Goal: Task Accomplishment & Management: Use online tool/utility

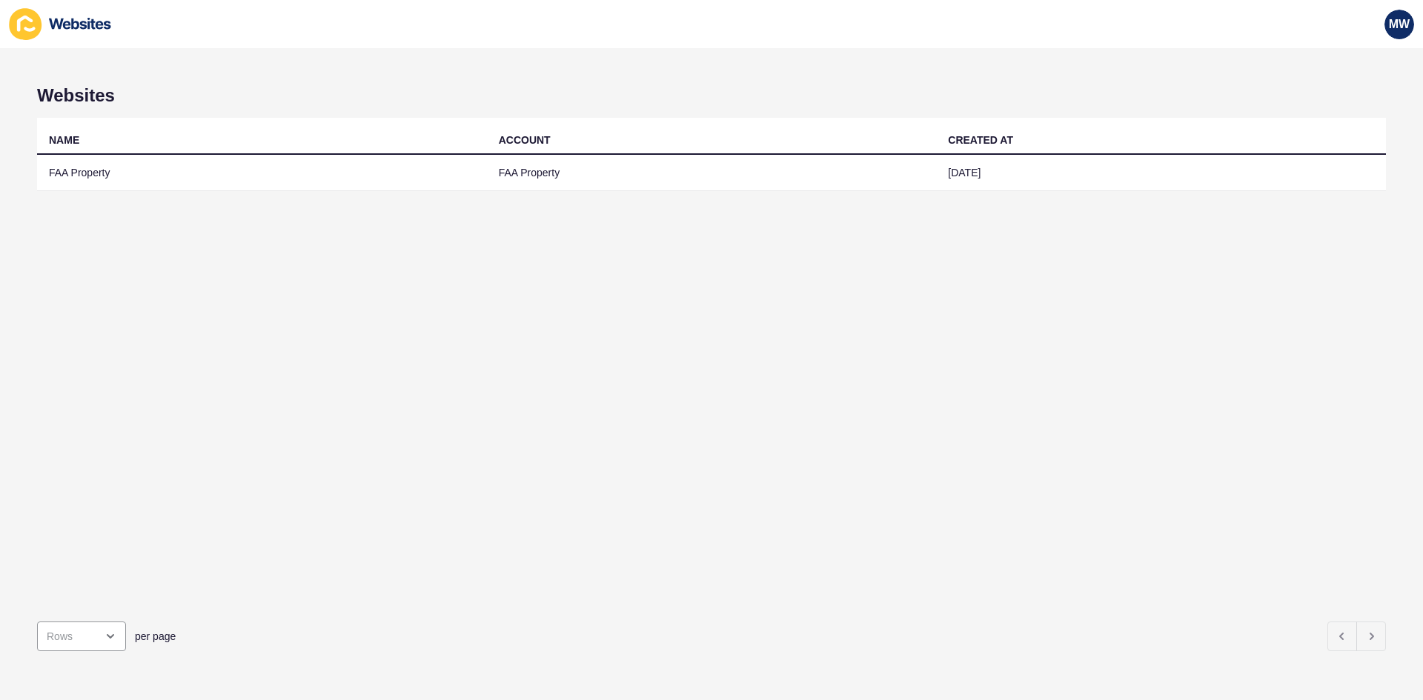
click at [97, 168] on td "FAA Property" at bounding box center [262, 173] width 450 height 36
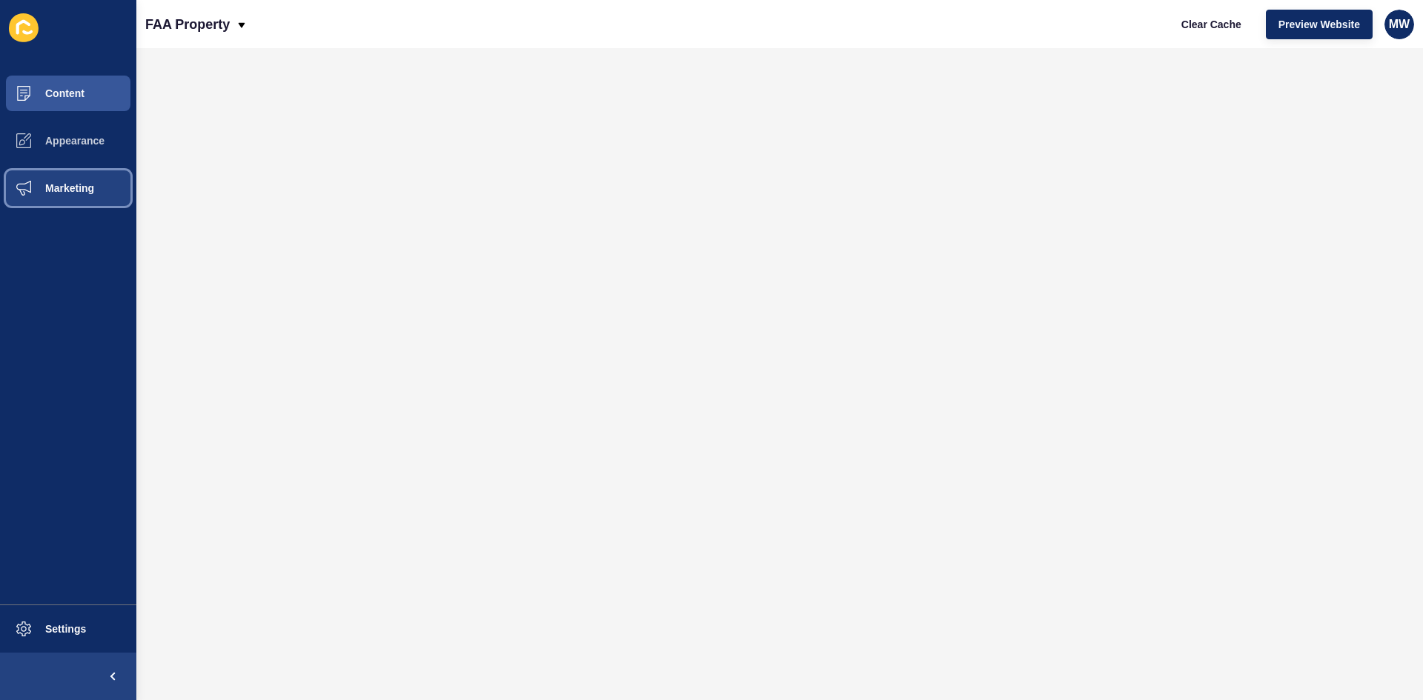
click at [86, 182] on span "Marketing" at bounding box center [46, 188] width 96 height 12
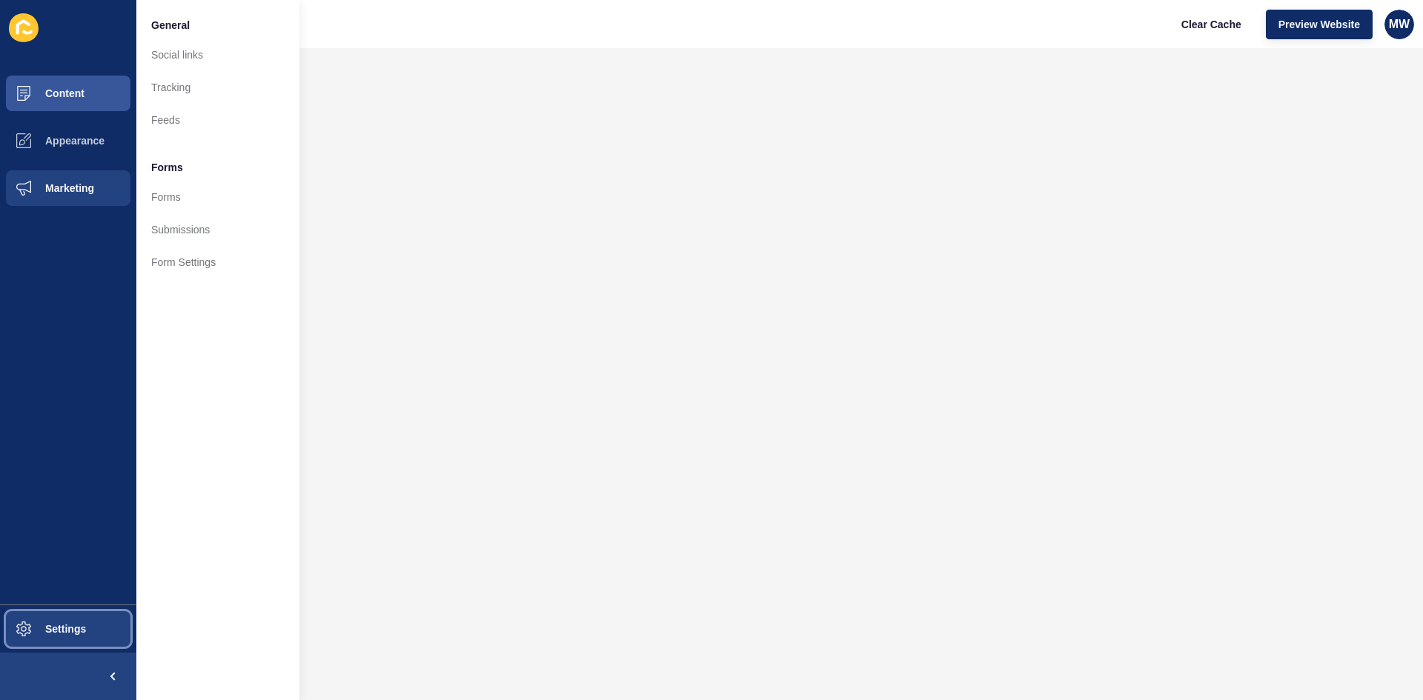
click at [86, 629] on span "Settings" at bounding box center [42, 629] width 88 height 12
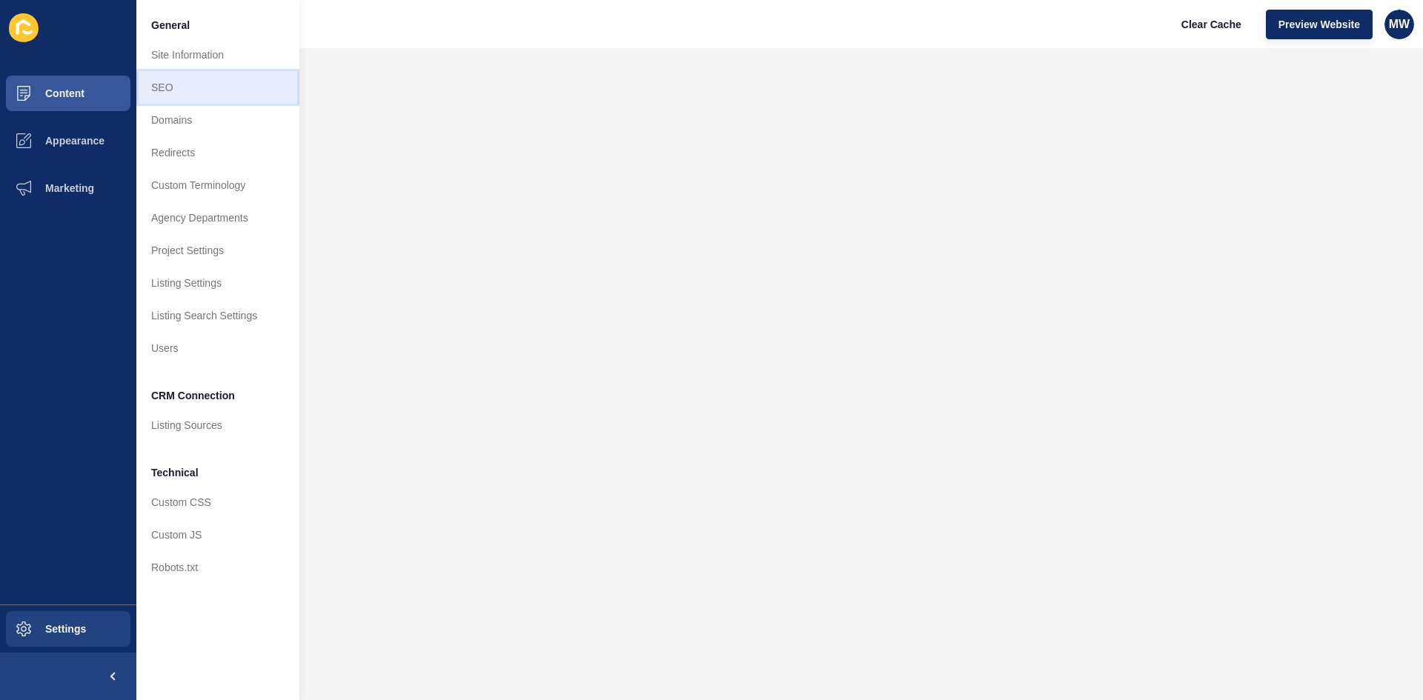
click at [194, 87] on link "SEO" at bounding box center [217, 87] width 163 height 33
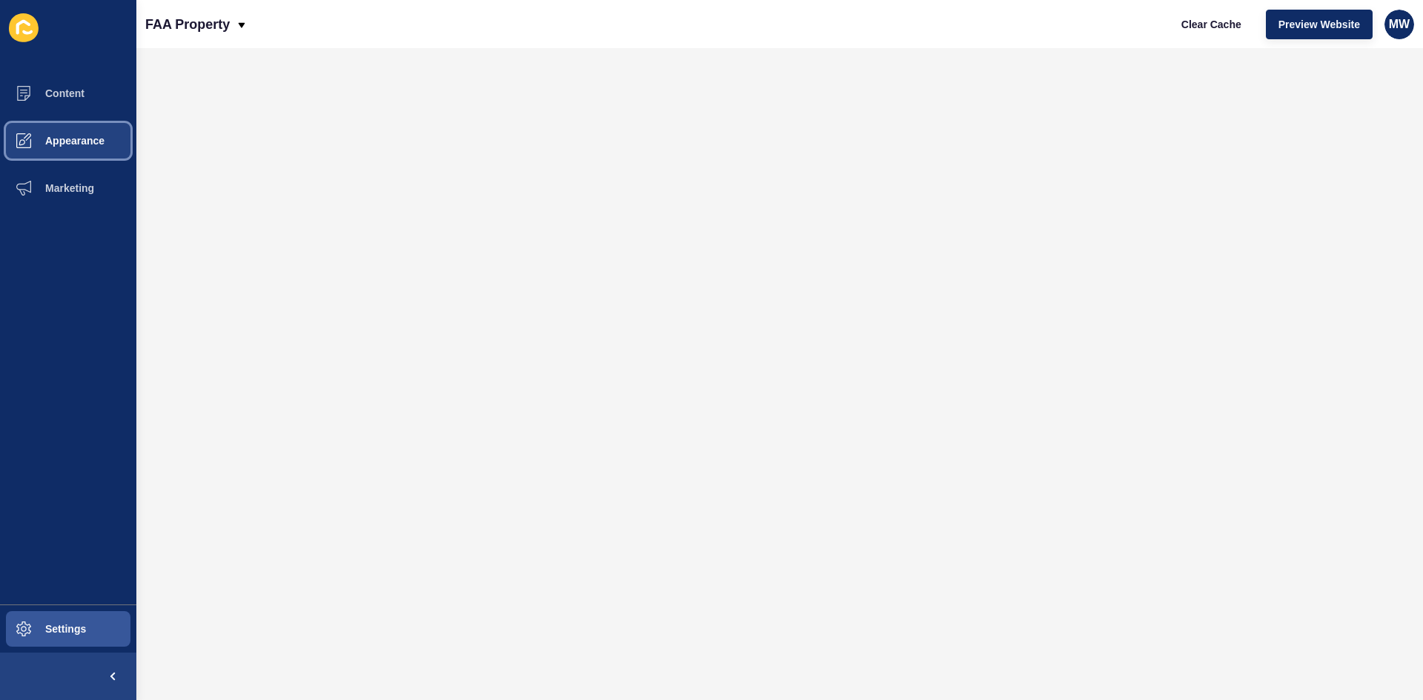
click at [64, 138] on span "Appearance" at bounding box center [51, 141] width 107 height 12
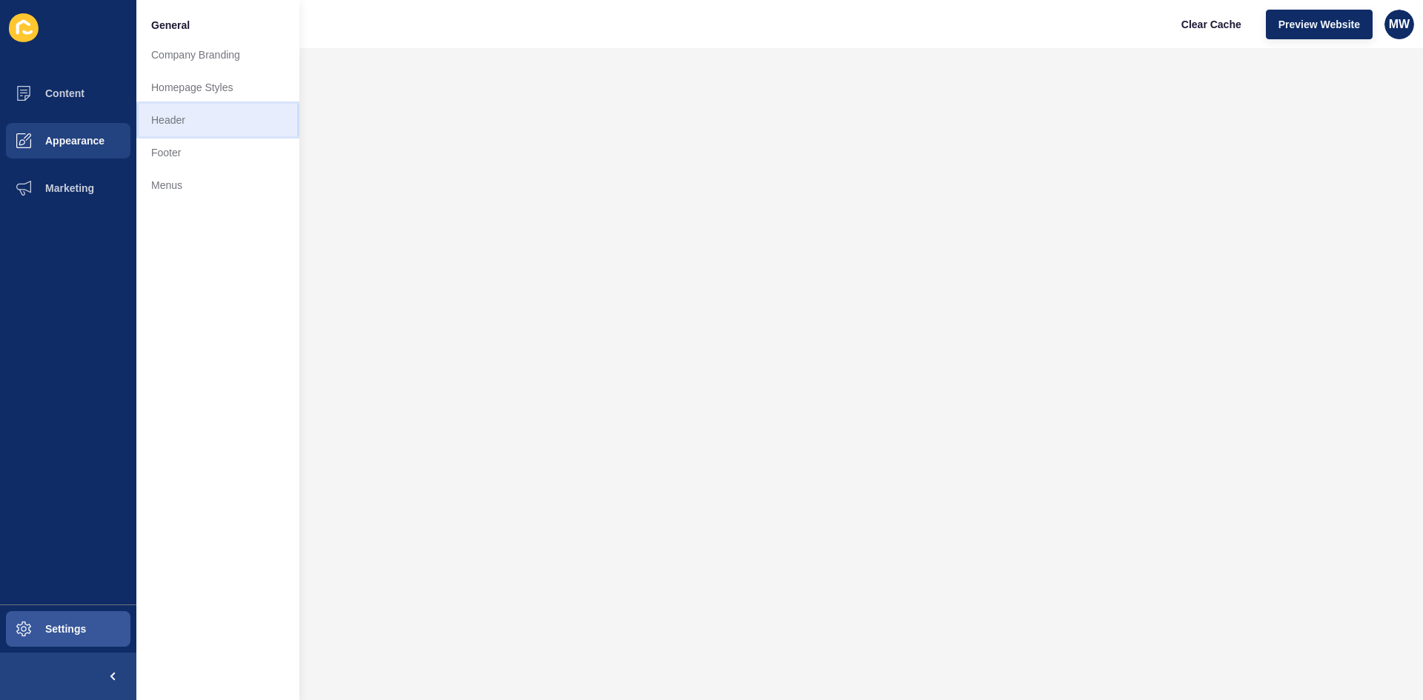
click at [199, 111] on link "Header" at bounding box center [217, 120] width 163 height 33
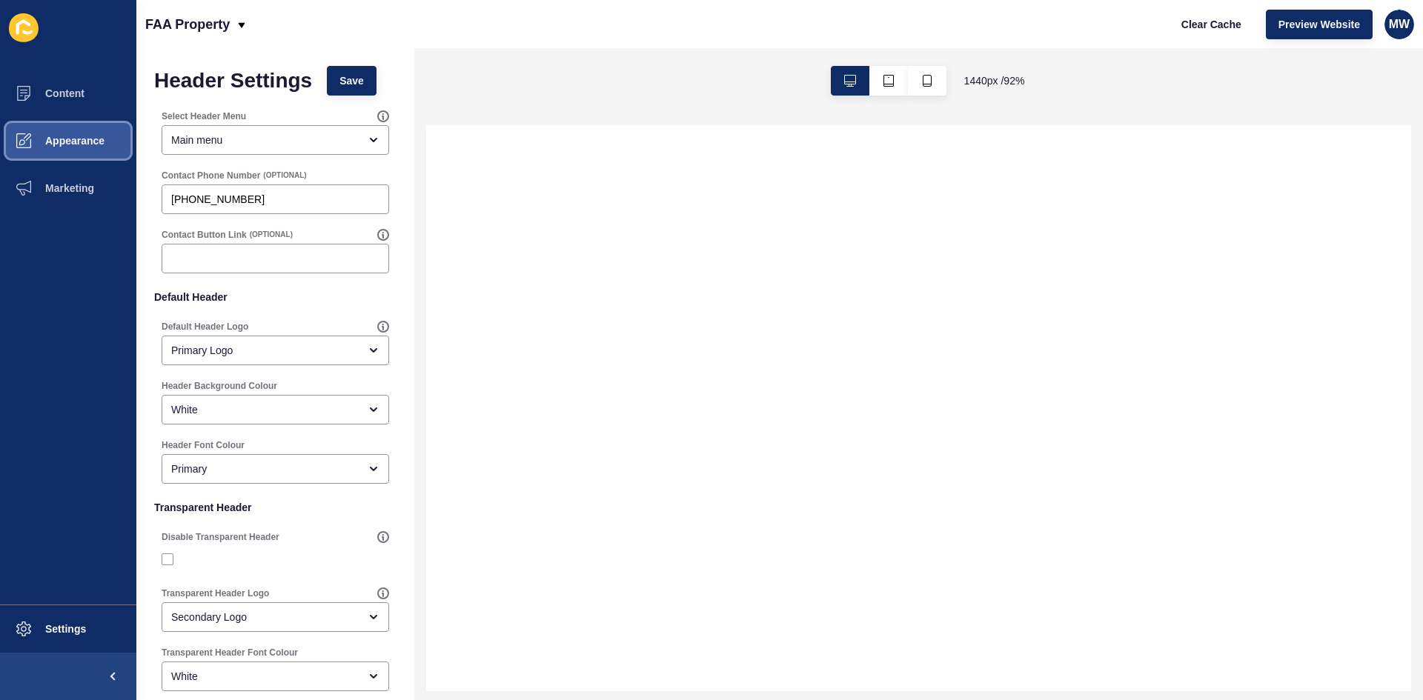
click at [96, 133] on button "Appearance" at bounding box center [68, 140] width 136 height 47
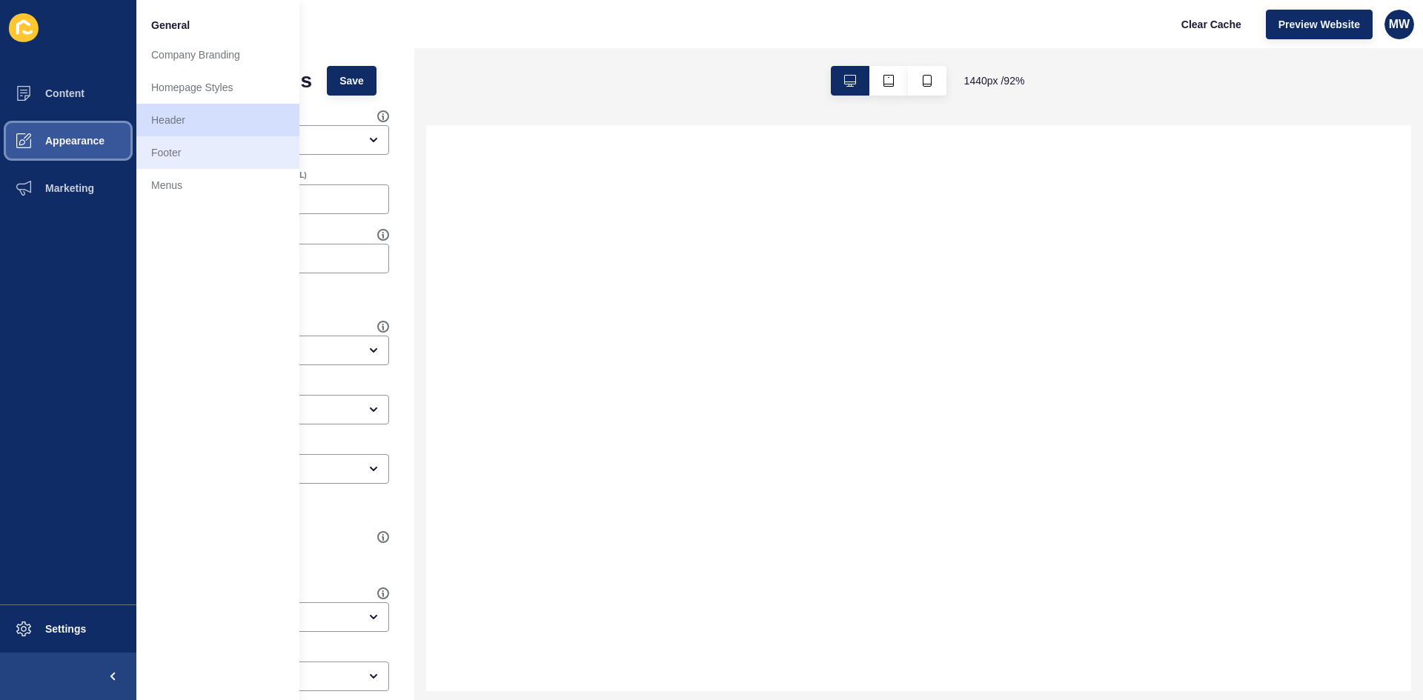
select select
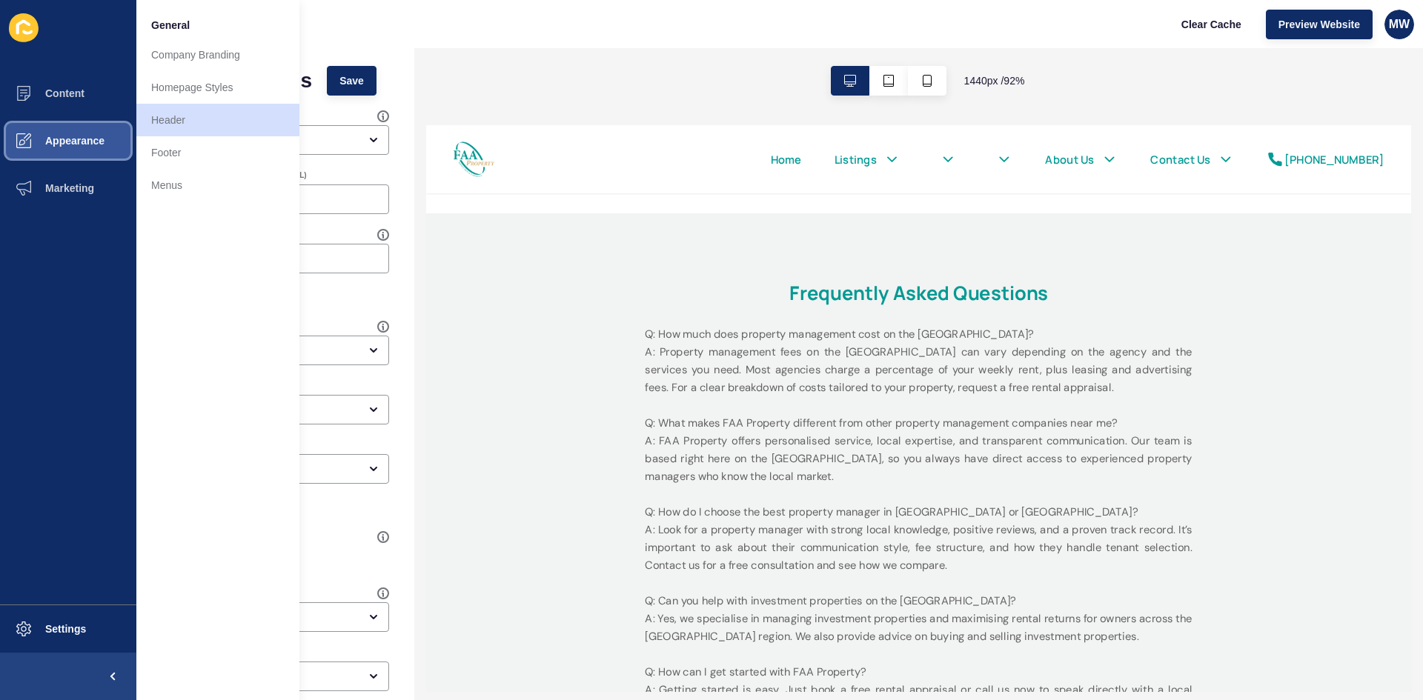
scroll to position [2718, 0]
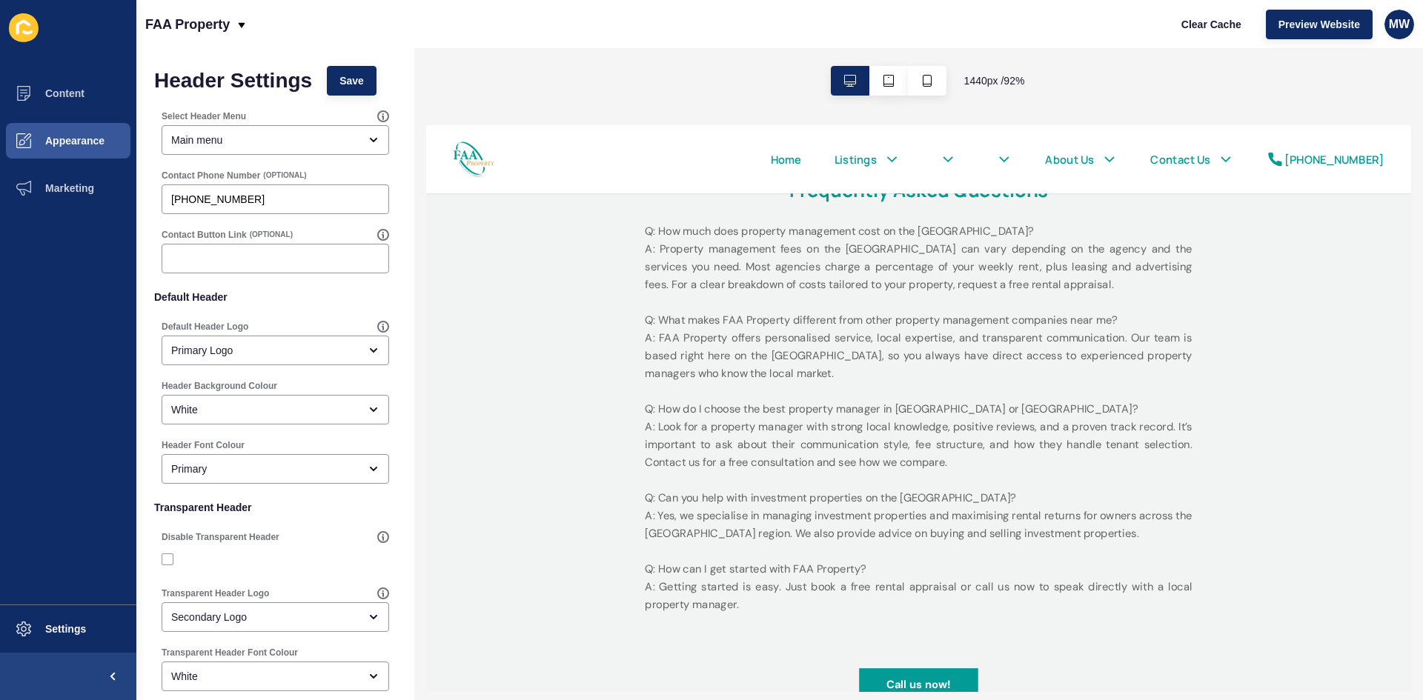
click at [942, 306] on p "Q: How much does property management cost on the [GEOGRAPHIC_DATA]? A: Property…" at bounding box center [959, 443] width 593 height 424
click at [907, 251] on p "Q: How much does property management cost on the [GEOGRAPHIC_DATA]? A: Property…" at bounding box center [959, 443] width 593 height 424
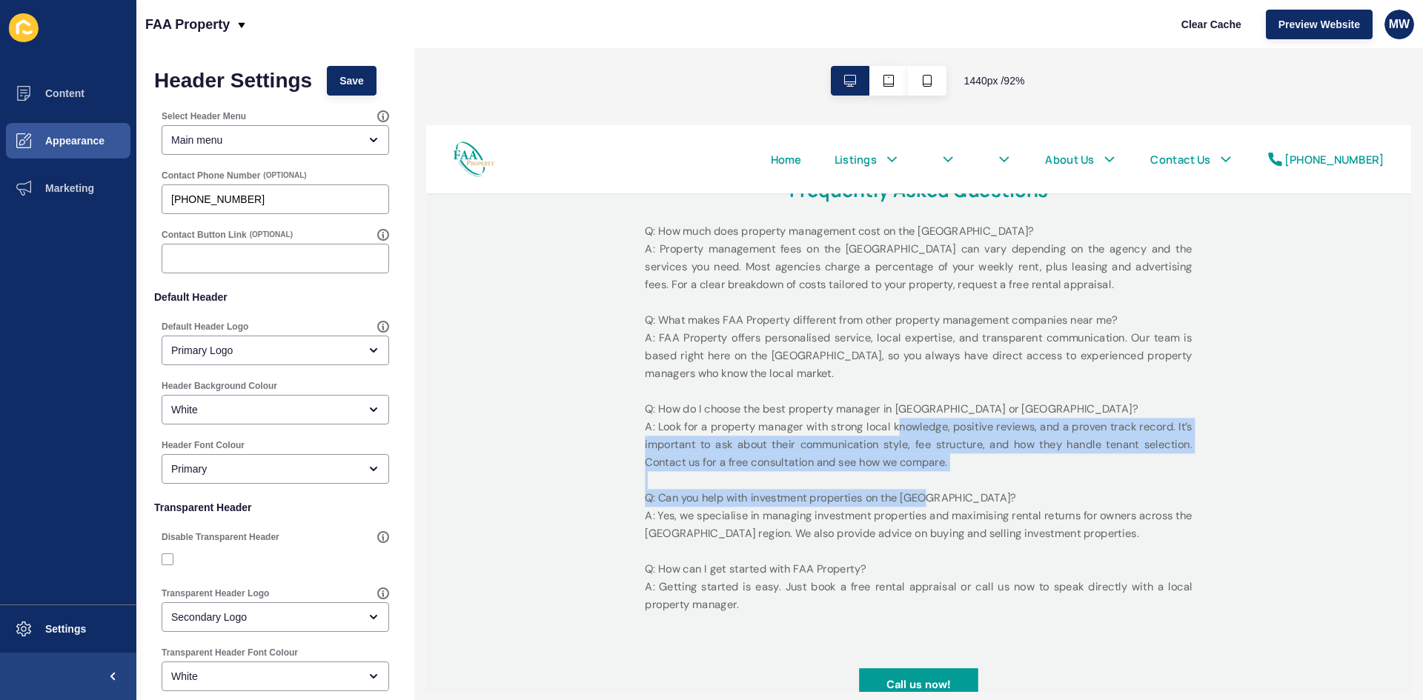
drag, startPoint x: 930, startPoint y: 426, endPoint x: 961, endPoint y: 508, distance: 88.0
click at [961, 508] on p "Q: How much does property management cost on the [GEOGRAPHIC_DATA]? A: Property…" at bounding box center [959, 443] width 593 height 424
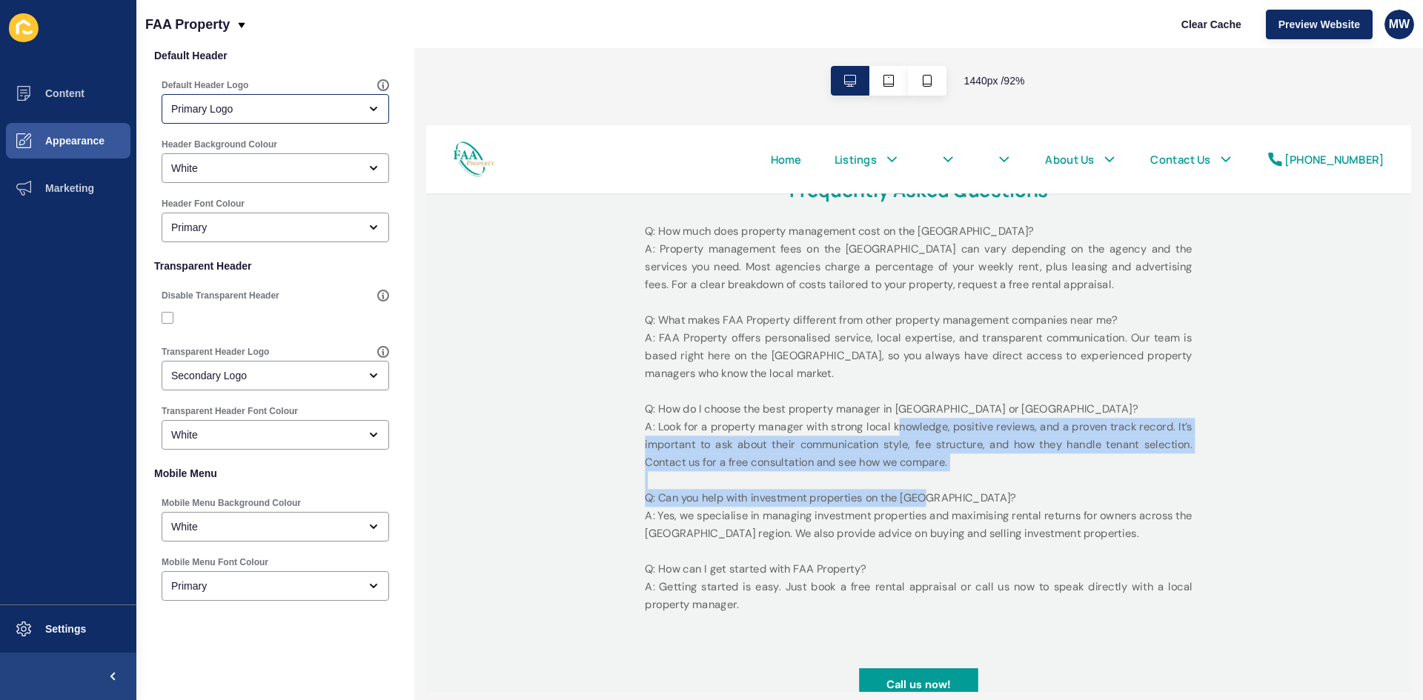
scroll to position [0, 0]
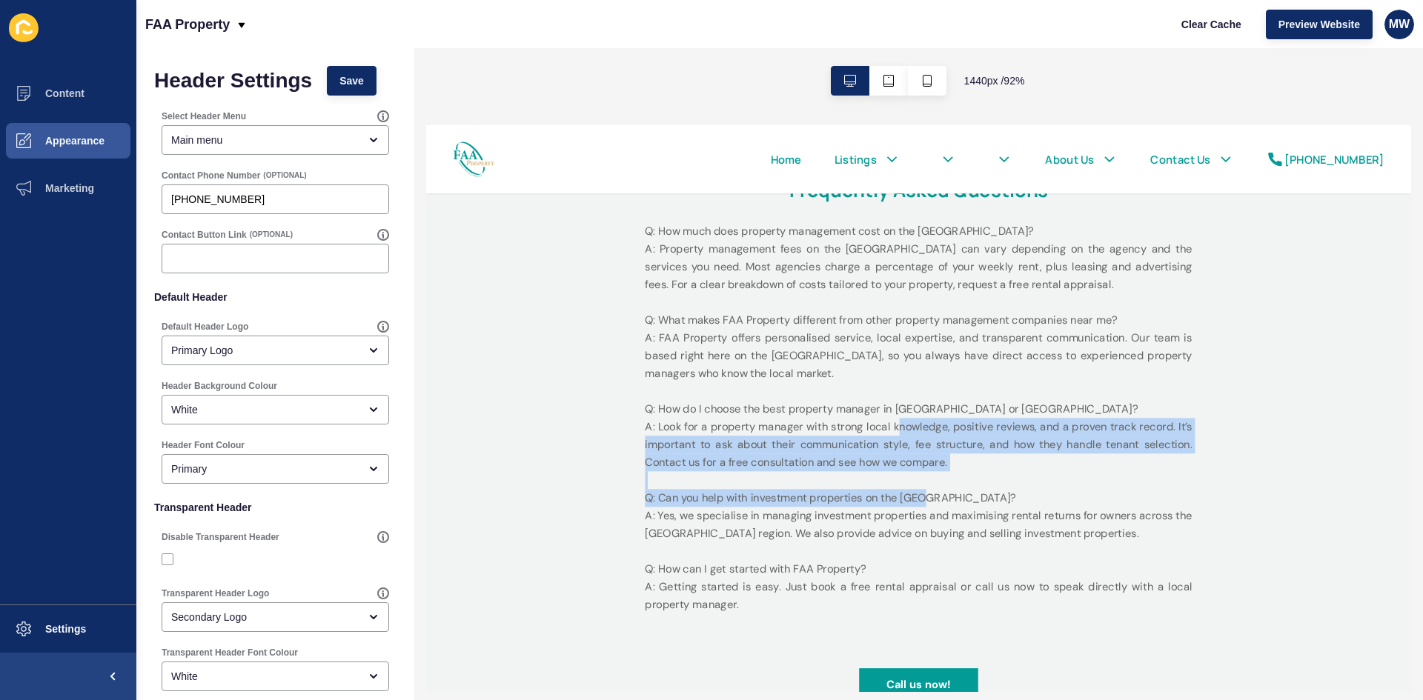
click at [961, 426] on p "Q: How much does property management cost on the [GEOGRAPHIC_DATA]? A: Property…" at bounding box center [959, 443] width 593 height 424
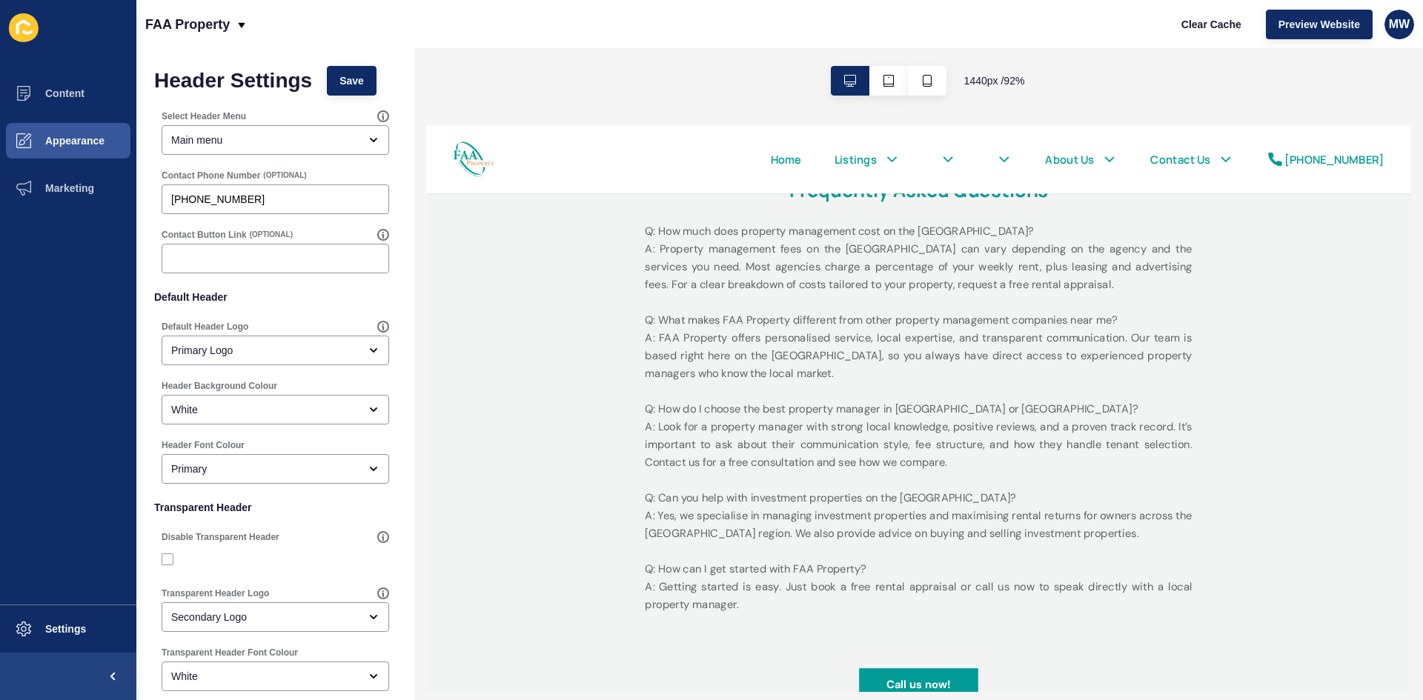
click at [987, 468] on p "Q: How much does property management cost on the [GEOGRAPHIC_DATA]? A: Property…" at bounding box center [959, 443] width 593 height 424
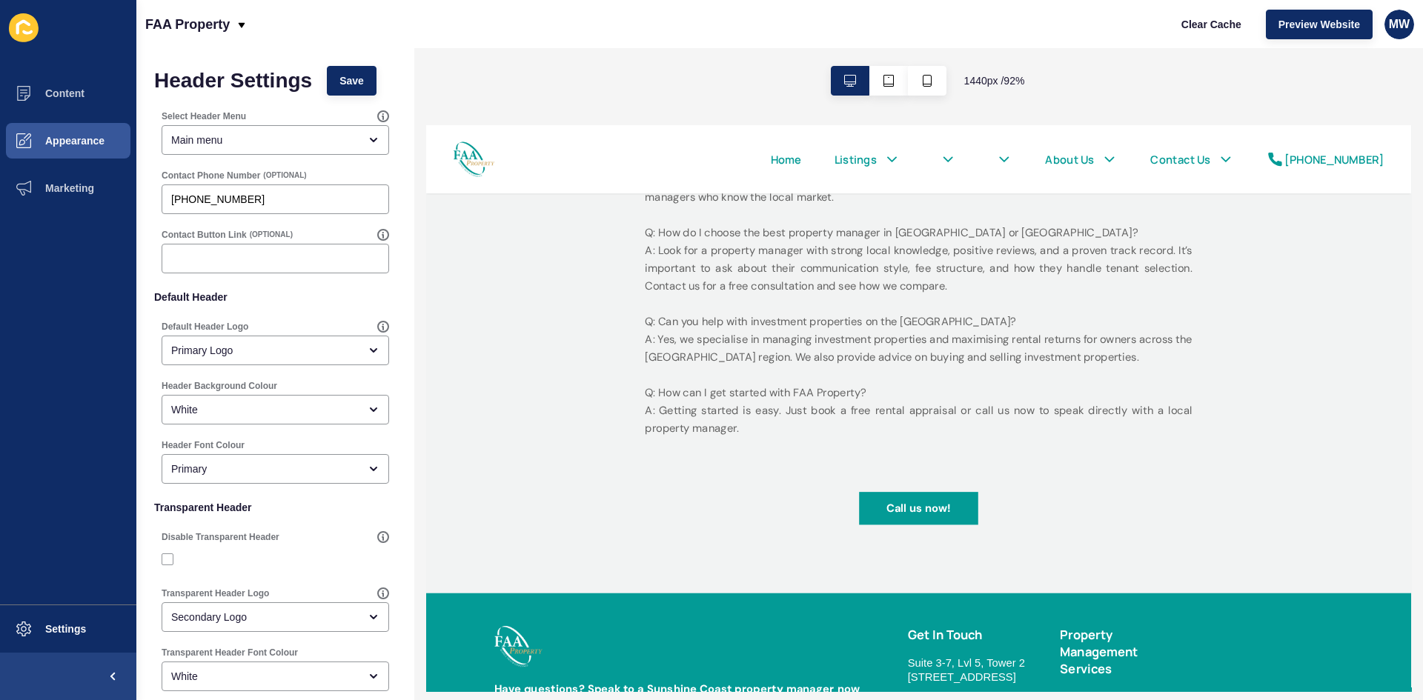
scroll to position [2706, 0]
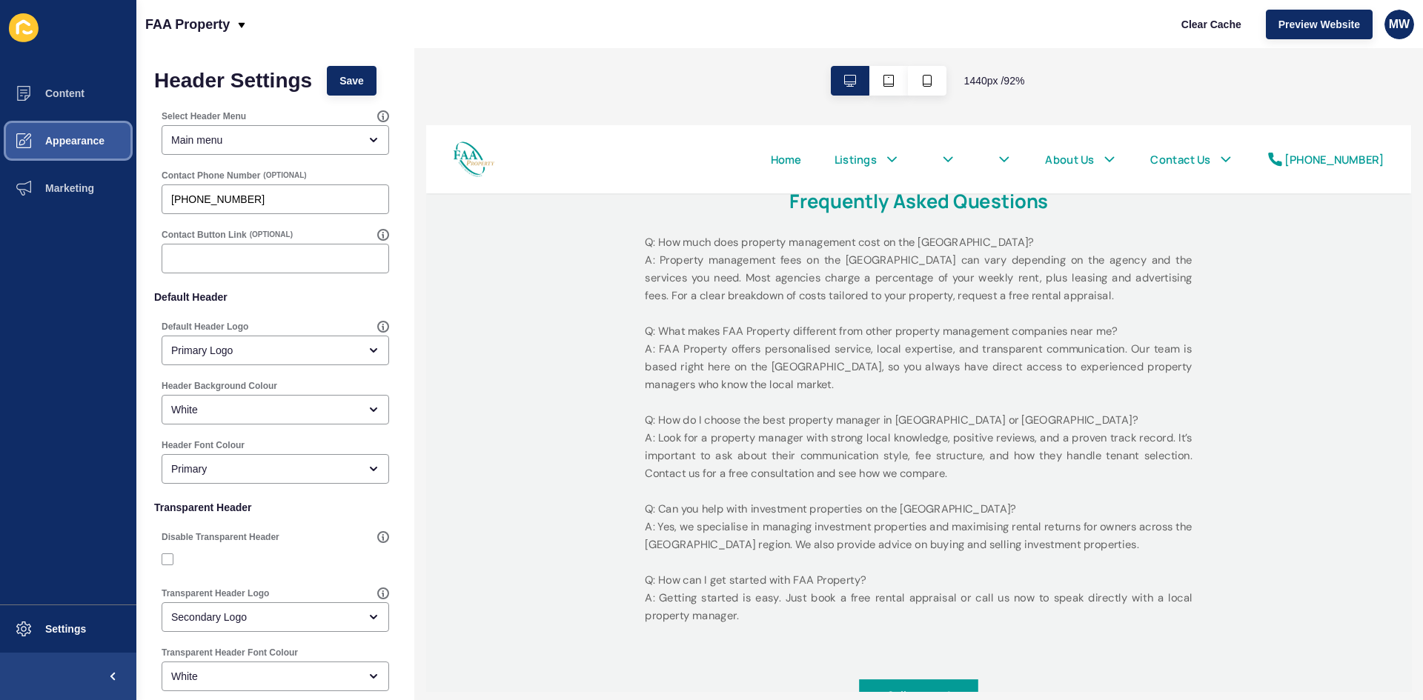
click at [99, 146] on span "Appearance" at bounding box center [51, 141] width 107 height 12
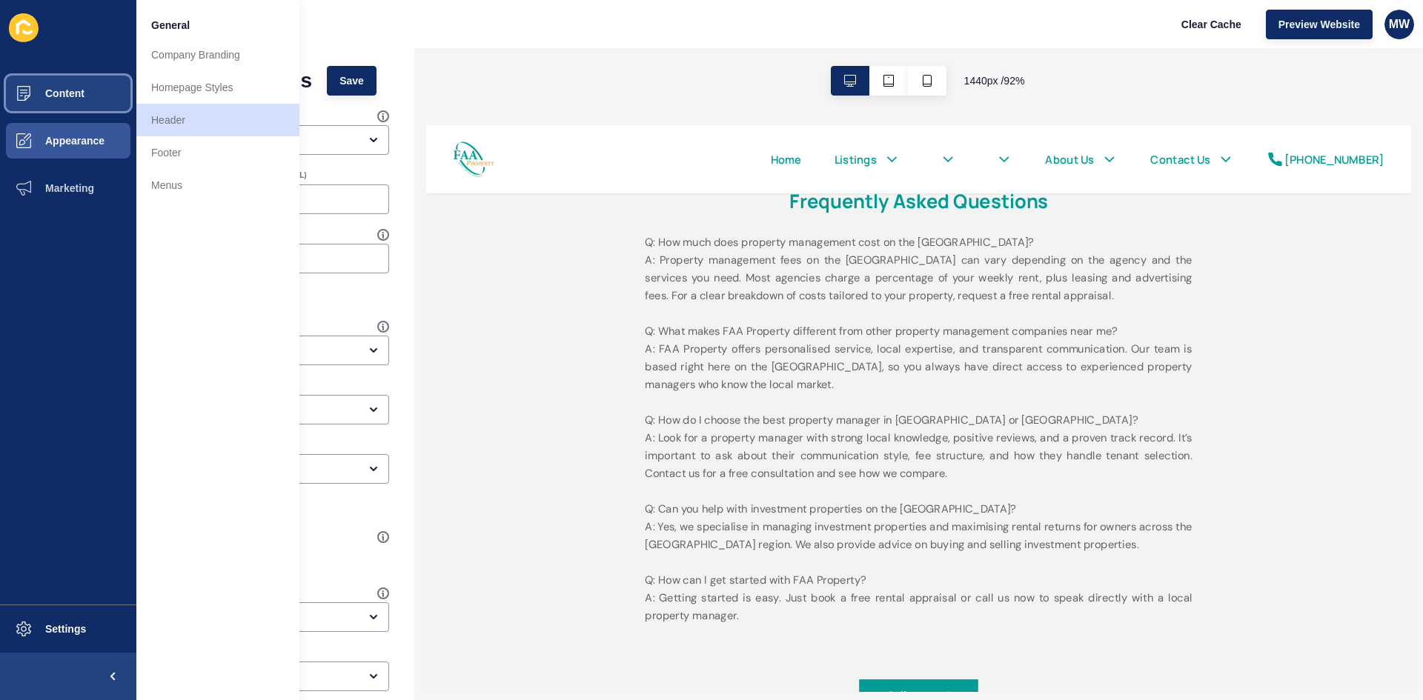
click at [84, 92] on span "Content" at bounding box center [41, 93] width 87 height 12
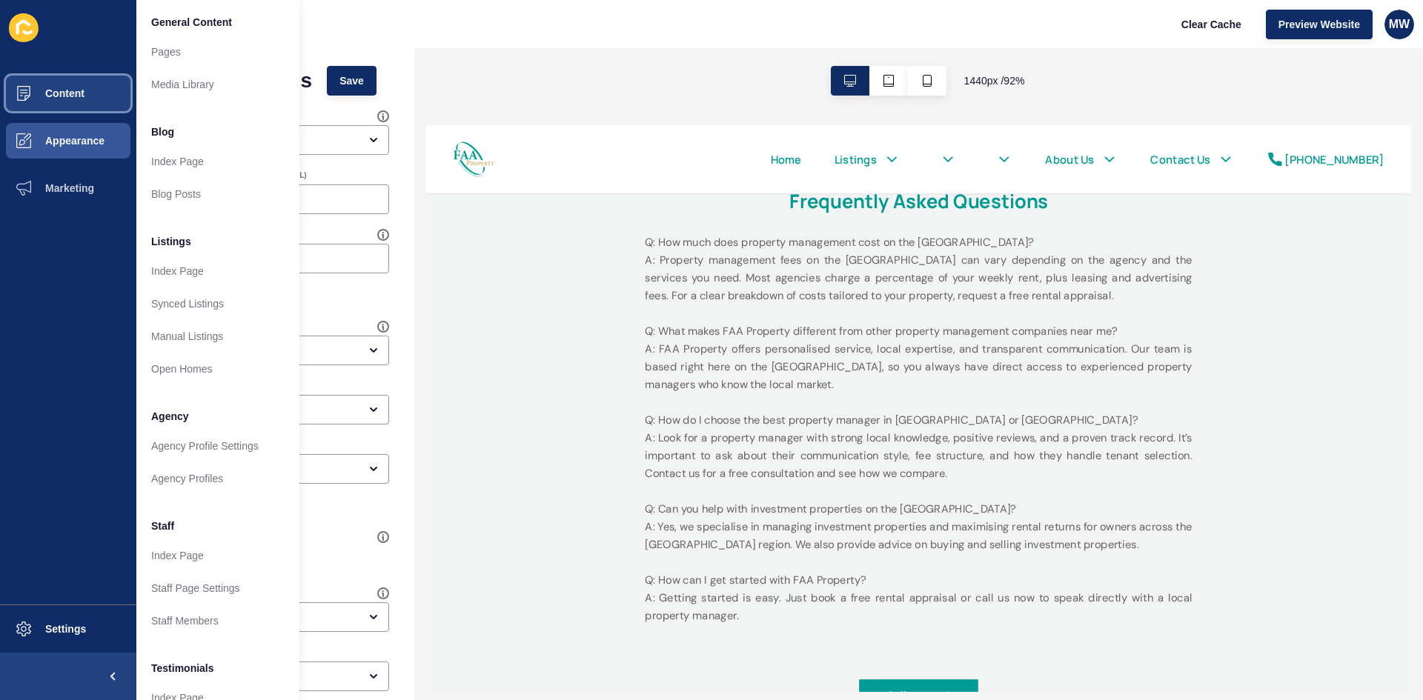
scroll to position [0, 0]
click at [192, 58] on link "Pages" at bounding box center [217, 55] width 163 height 33
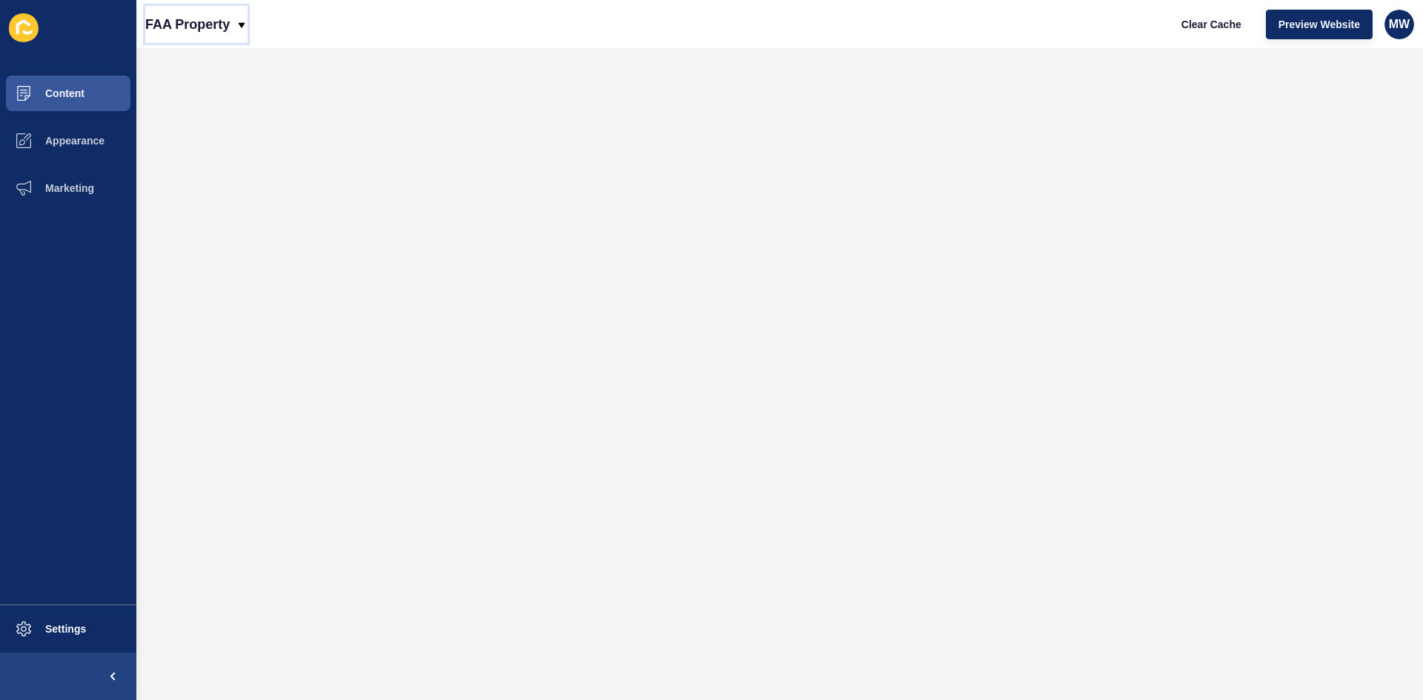
click at [220, 15] on p "FAA Property" at bounding box center [187, 24] width 85 height 37
click at [209, 66] on div "Back to website list" at bounding box center [210, 68] width 106 height 27
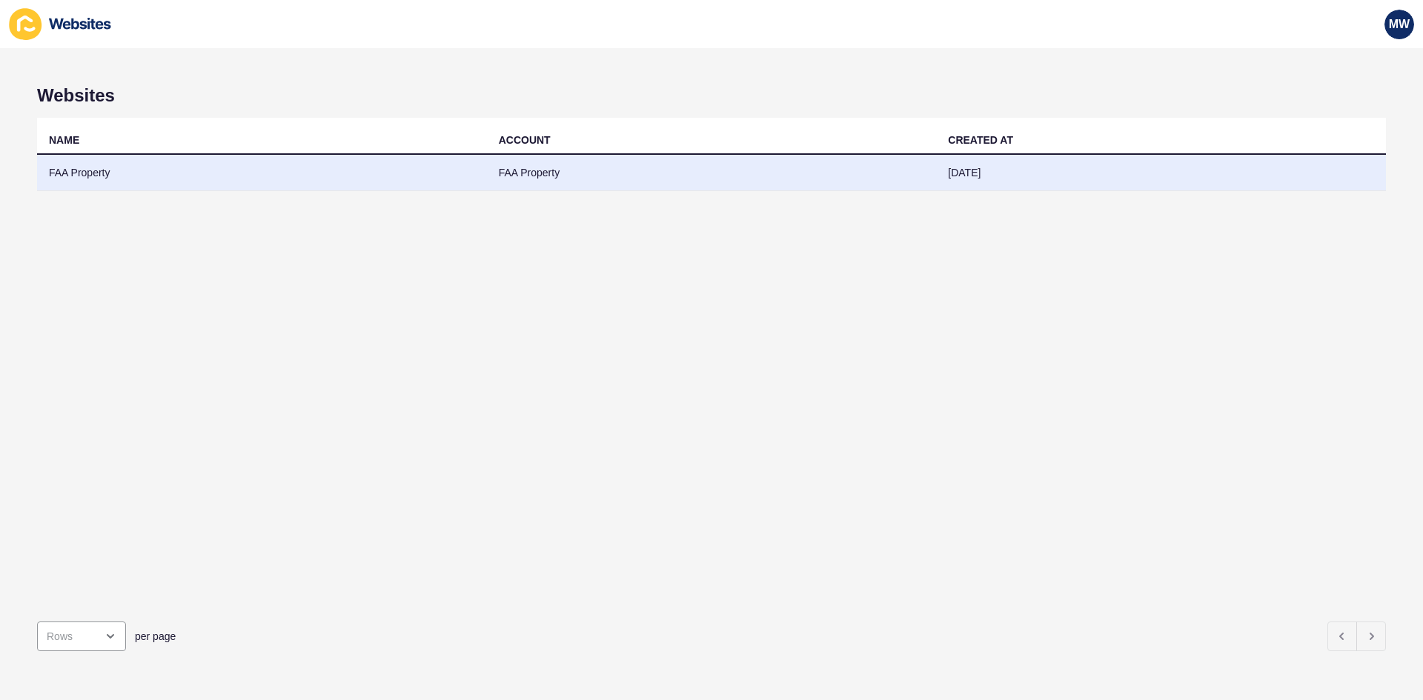
click at [92, 174] on td "FAA Property" at bounding box center [262, 173] width 450 height 36
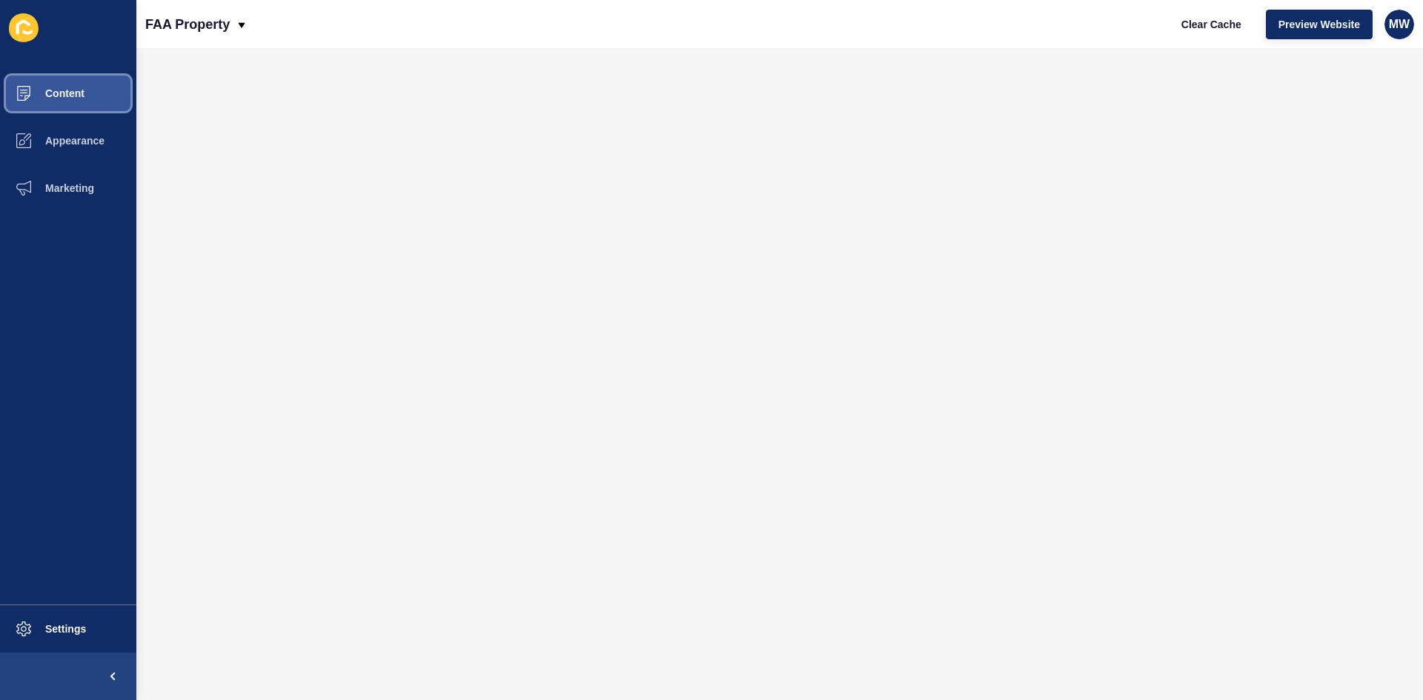
click at [85, 93] on span "Content" at bounding box center [41, 93] width 87 height 12
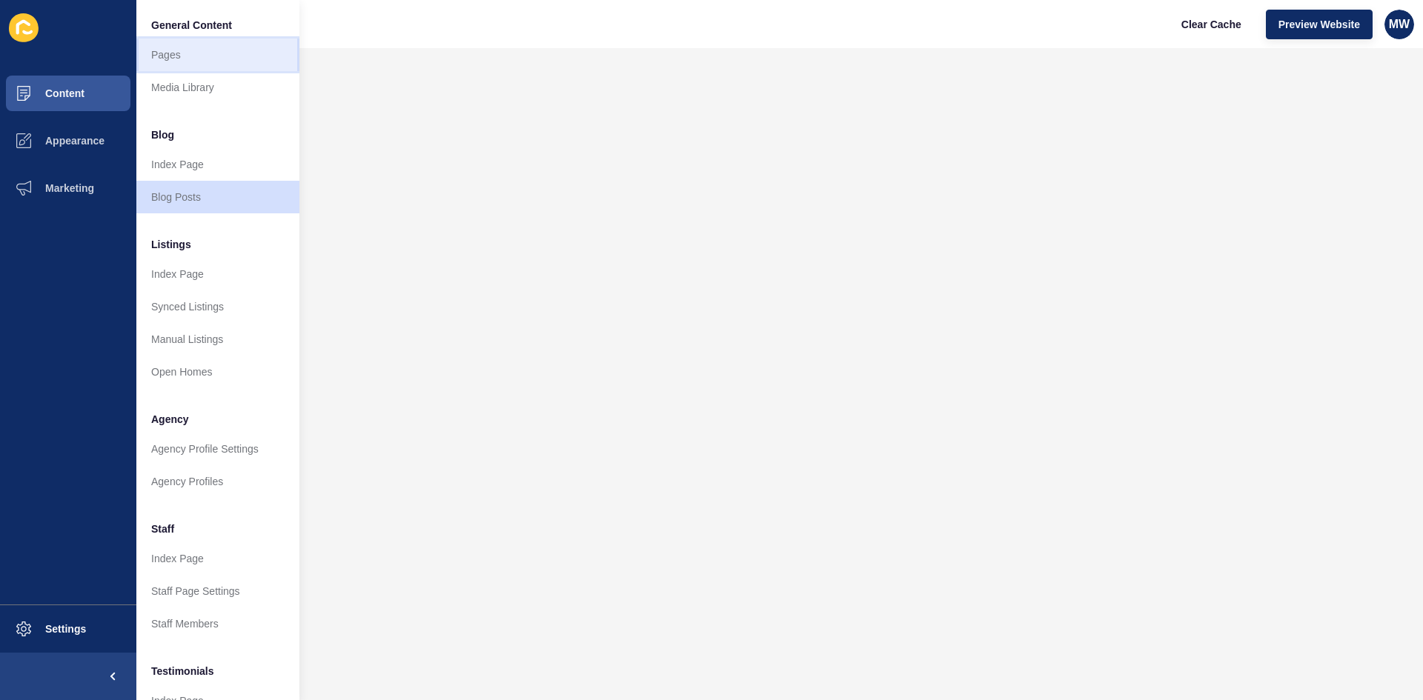
click at [197, 58] on link "Pages" at bounding box center [217, 55] width 163 height 33
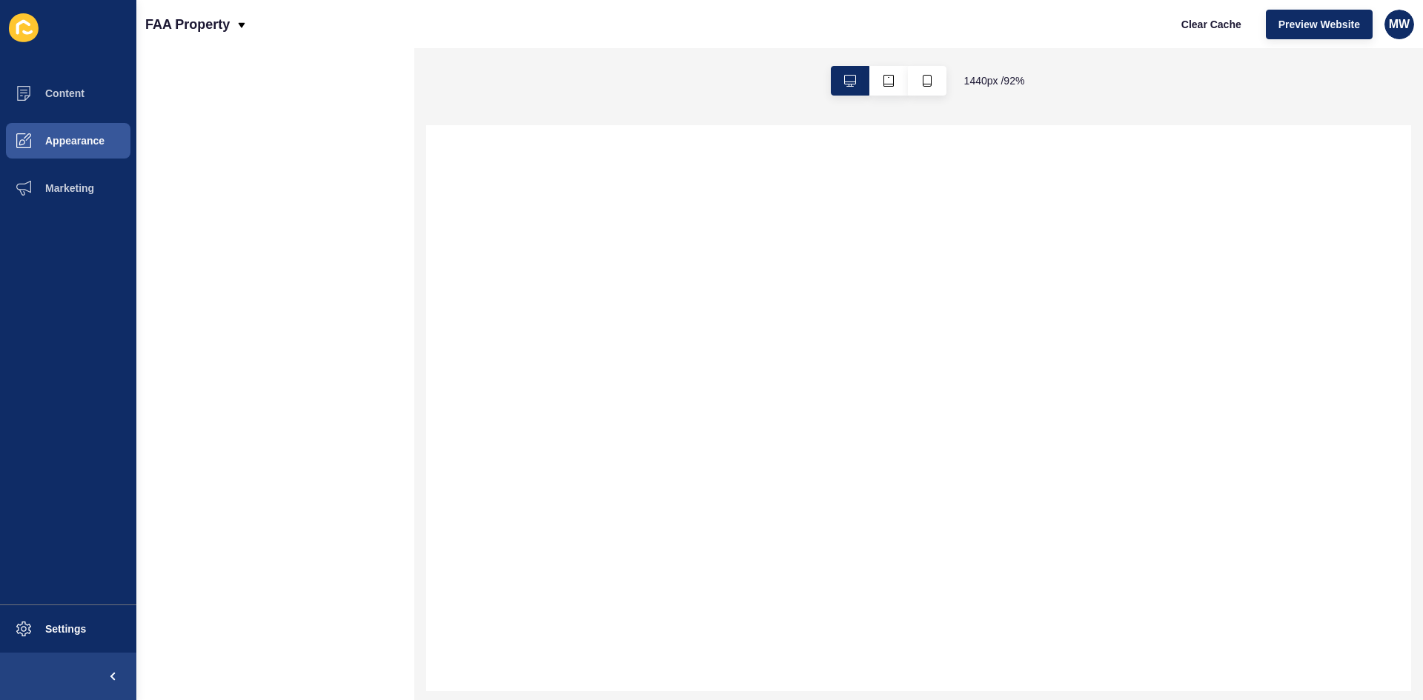
select select
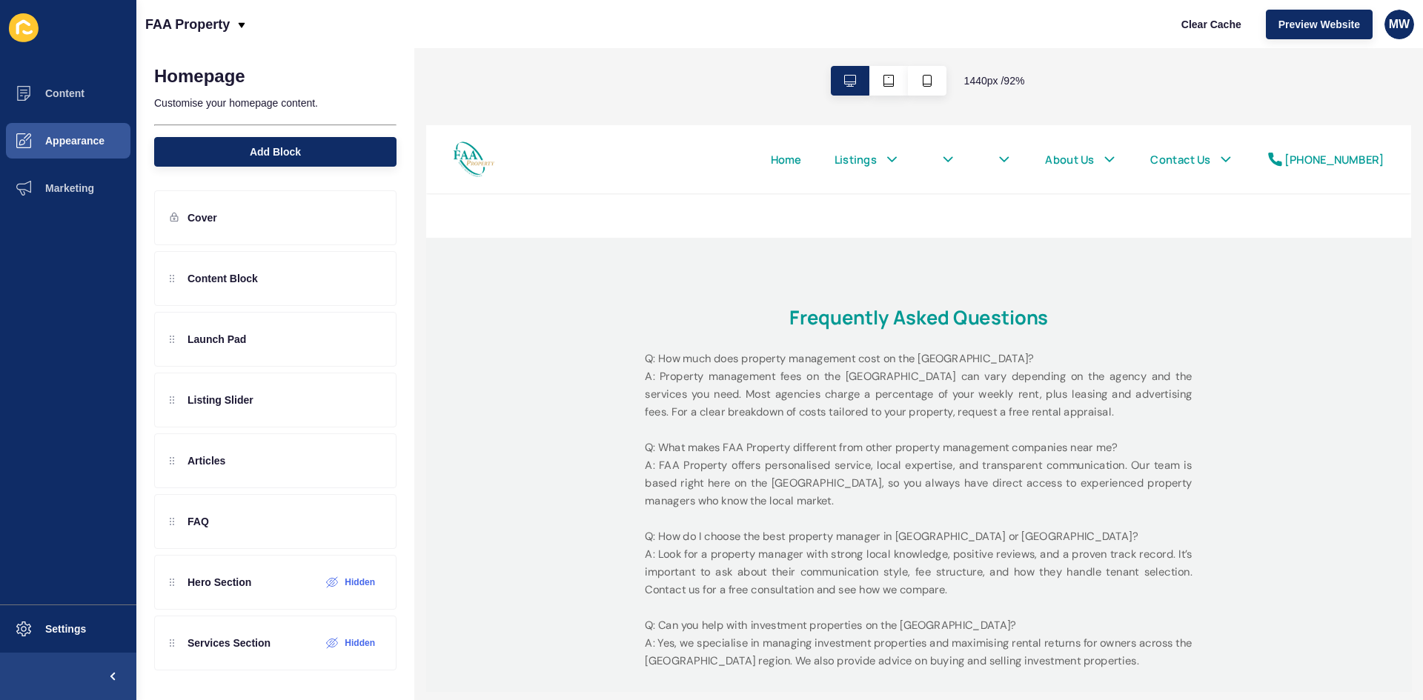
scroll to position [2767, 0]
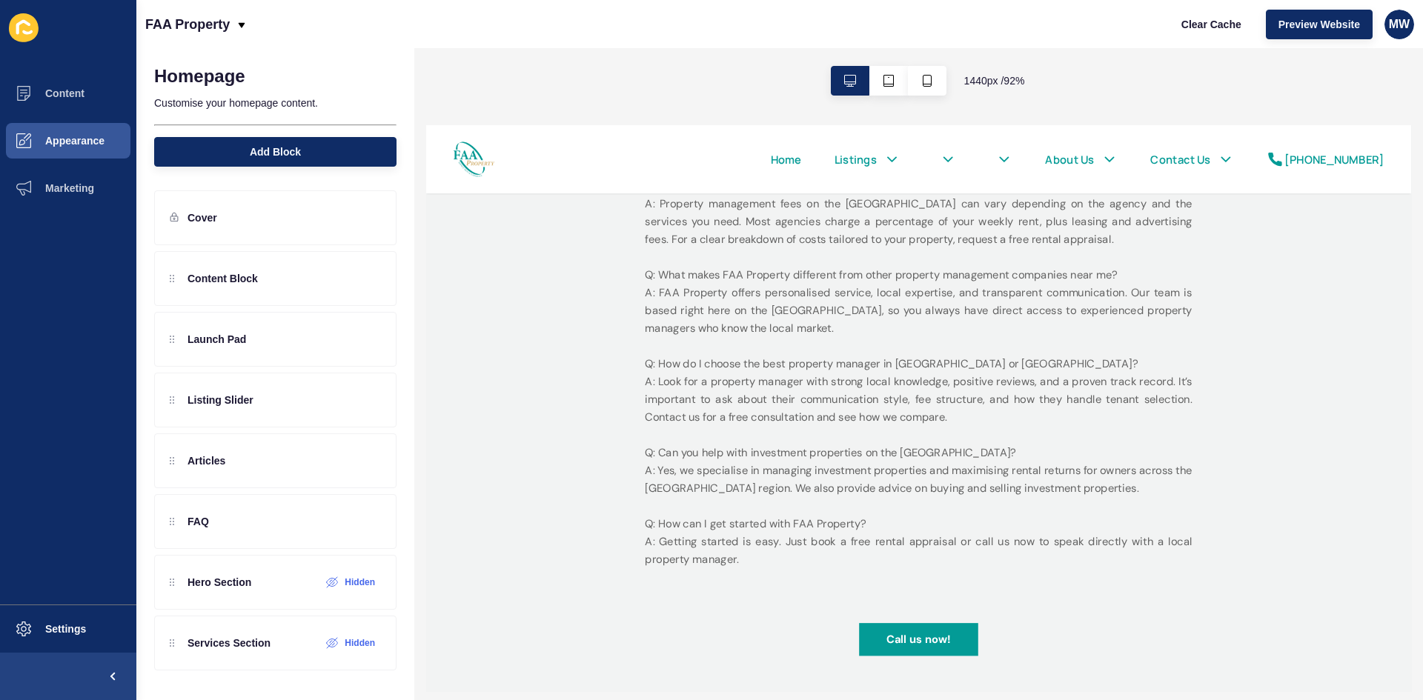
click at [884, 420] on p "Q: How much does property management cost on the [GEOGRAPHIC_DATA]? A: Property…" at bounding box center [959, 394] width 593 height 424
click at [346, 527] on icon at bounding box center [343, 522] width 13 height 12
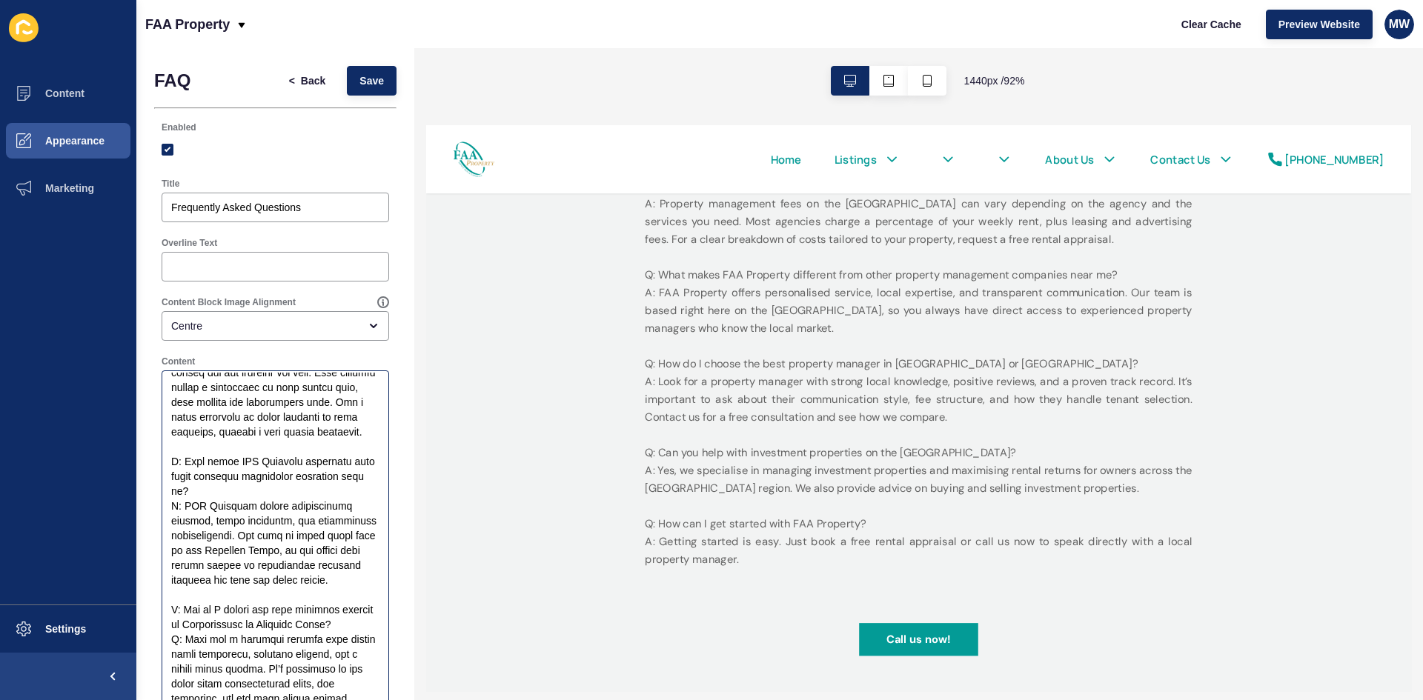
scroll to position [208, 0]
click at [216, 621] on textarea "Content" at bounding box center [275, 669] width 223 height 593
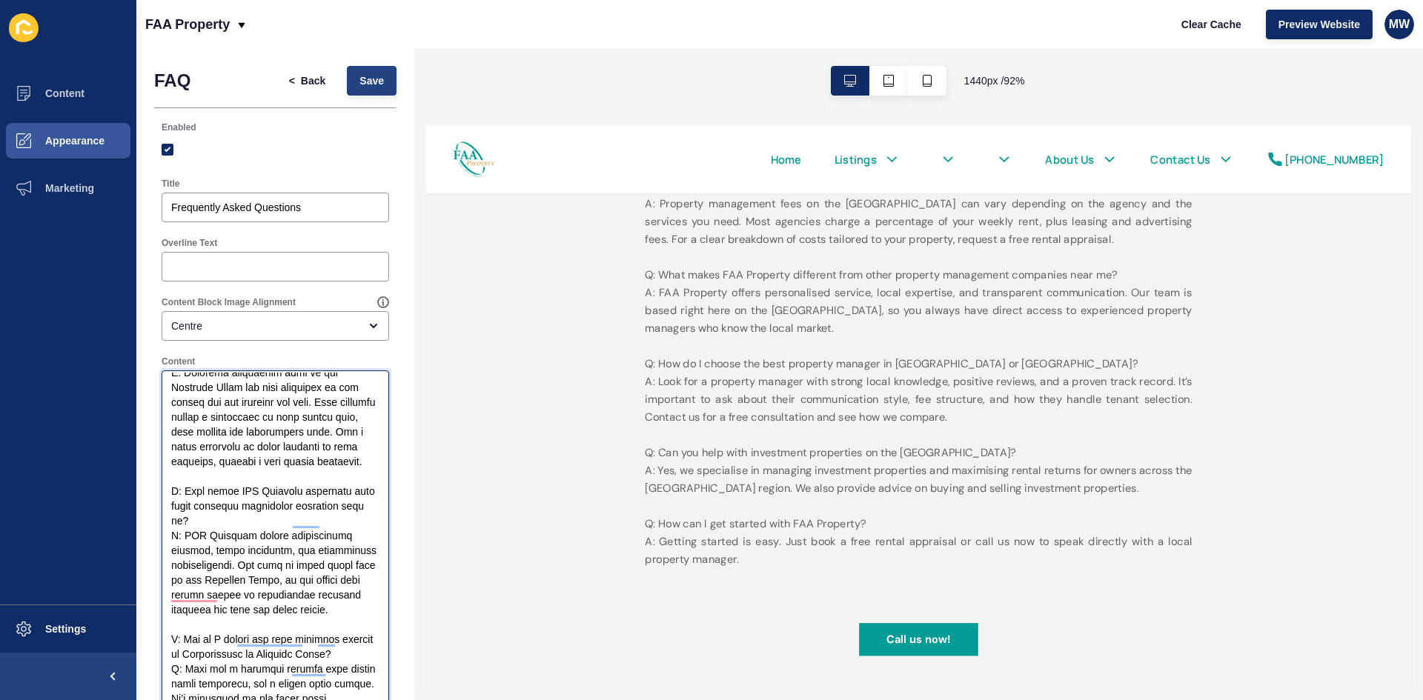
type textarea "Q: How much does property management cost on the Sunshine Coast? A: Property ma…"
click at [360, 85] on span "Save" at bounding box center [371, 80] width 24 height 15
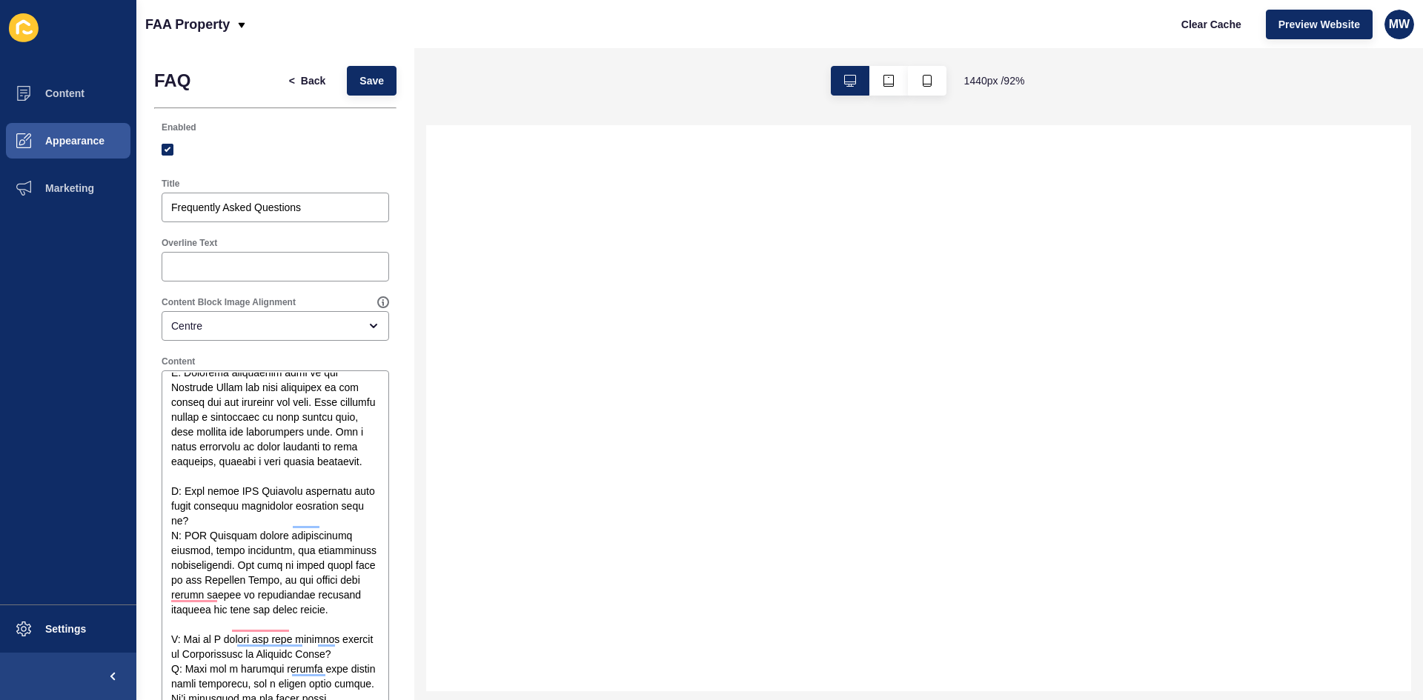
select select
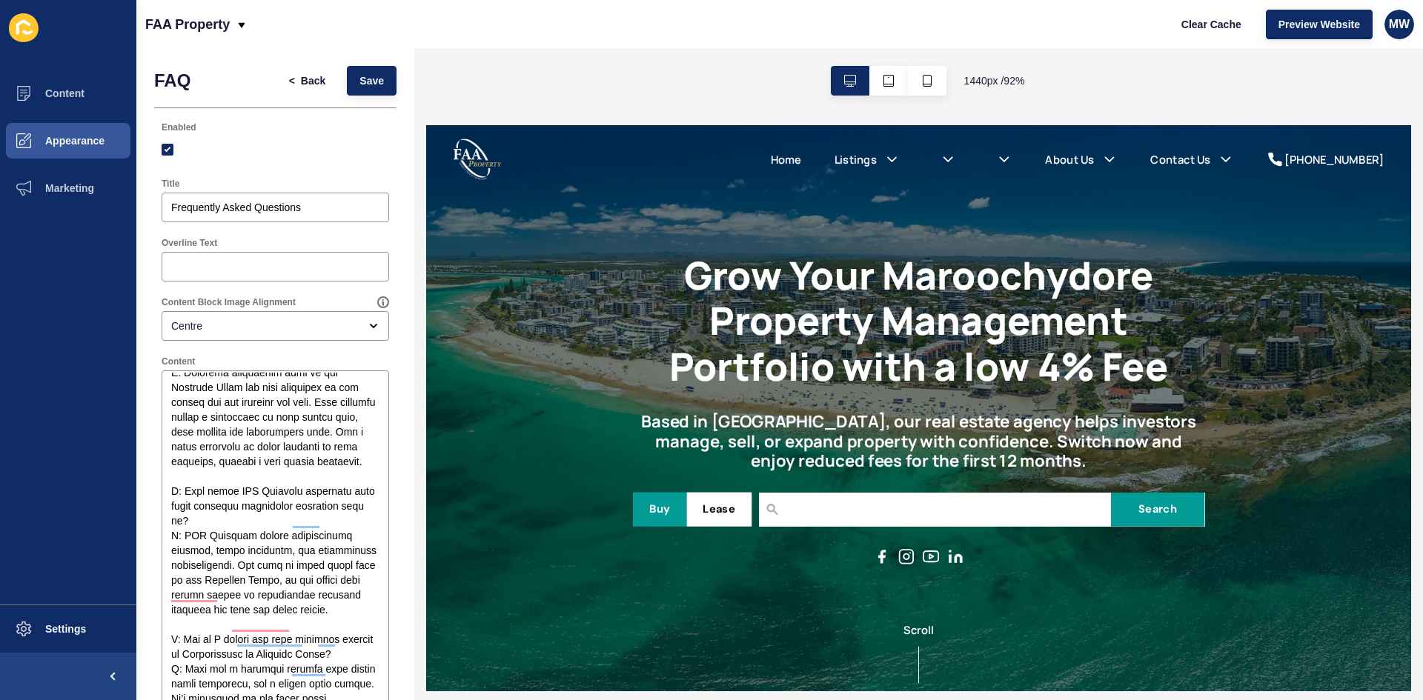
scroll to position [0, 0]
